Goal: Task Accomplishment & Management: Use online tool/utility

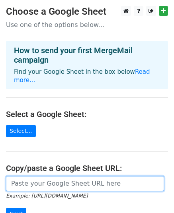
click at [43, 176] on input "url" at bounding box center [85, 183] width 158 height 15
paste input "https://docs.google.com/spreadsheets/d/13XQpOnd74XpgrAbhV8obUt-Dvzd_m--sRgEOFeX…"
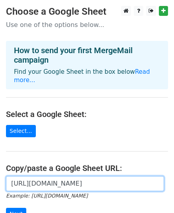
scroll to position [0, 178]
type input "https://docs.google.com/spreadsheets/d/13XQpOnd74XpgrAbhV8obUt-Dvzd_m--sRgEOFeX…"
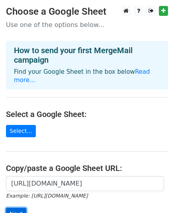
click at [12, 208] on input "Next" at bounding box center [16, 214] width 20 height 12
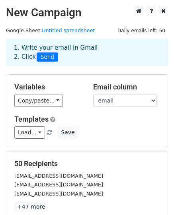
click at [84, 126] on div "Templates Load... No templates saved Save" at bounding box center [86, 127] width 157 height 24
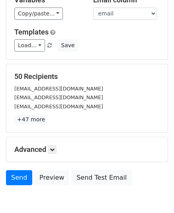
scroll to position [125, 0]
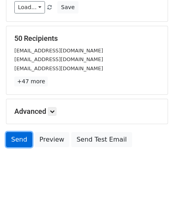
click at [17, 138] on link "Send" at bounding box center [19, 139] width 26 height 15
click at [21, 136] on link "Send" at bounding box center [19, 139] width 26 height 15
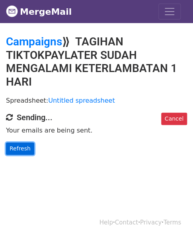
click at [8, 147] on link "Refresh" at bounding box center [20, 148] width 28 height 12
